Goal: Task Accomplishment & Management: Use online tool/utility

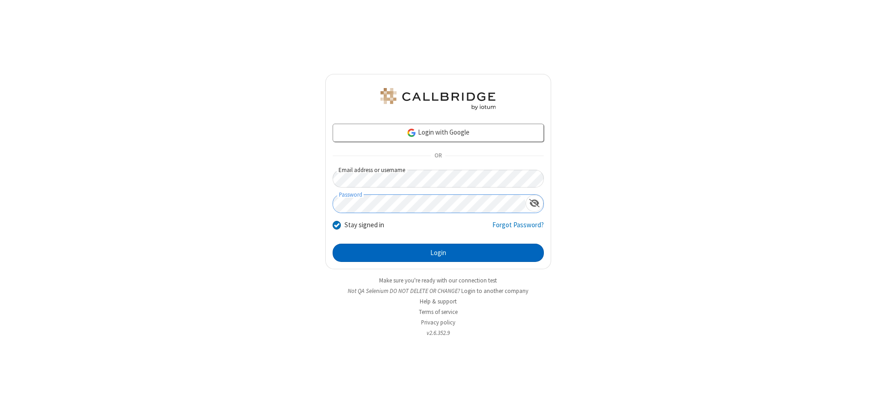
click at [438, 253] on button "Login" at bounding box center [438, 253] width 211 height 18
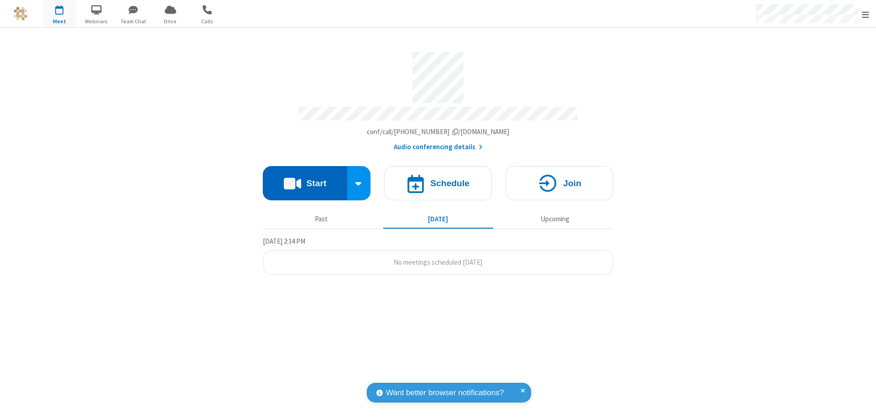
click at [305, 179] on button "Start" at bounding box center [305, 183] width 84 height 34
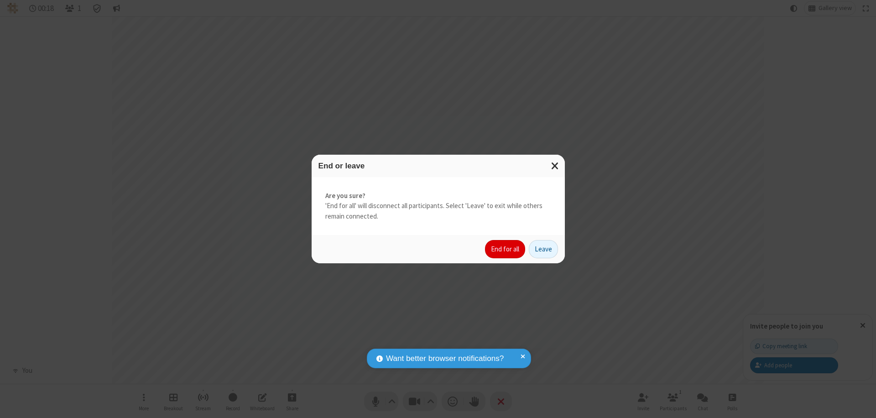
click at [506, 249] on button "End for all" at bounding box center [505, 249] width 40 height 18
